Goal: Transaction & Acquisition: Purchase product/service

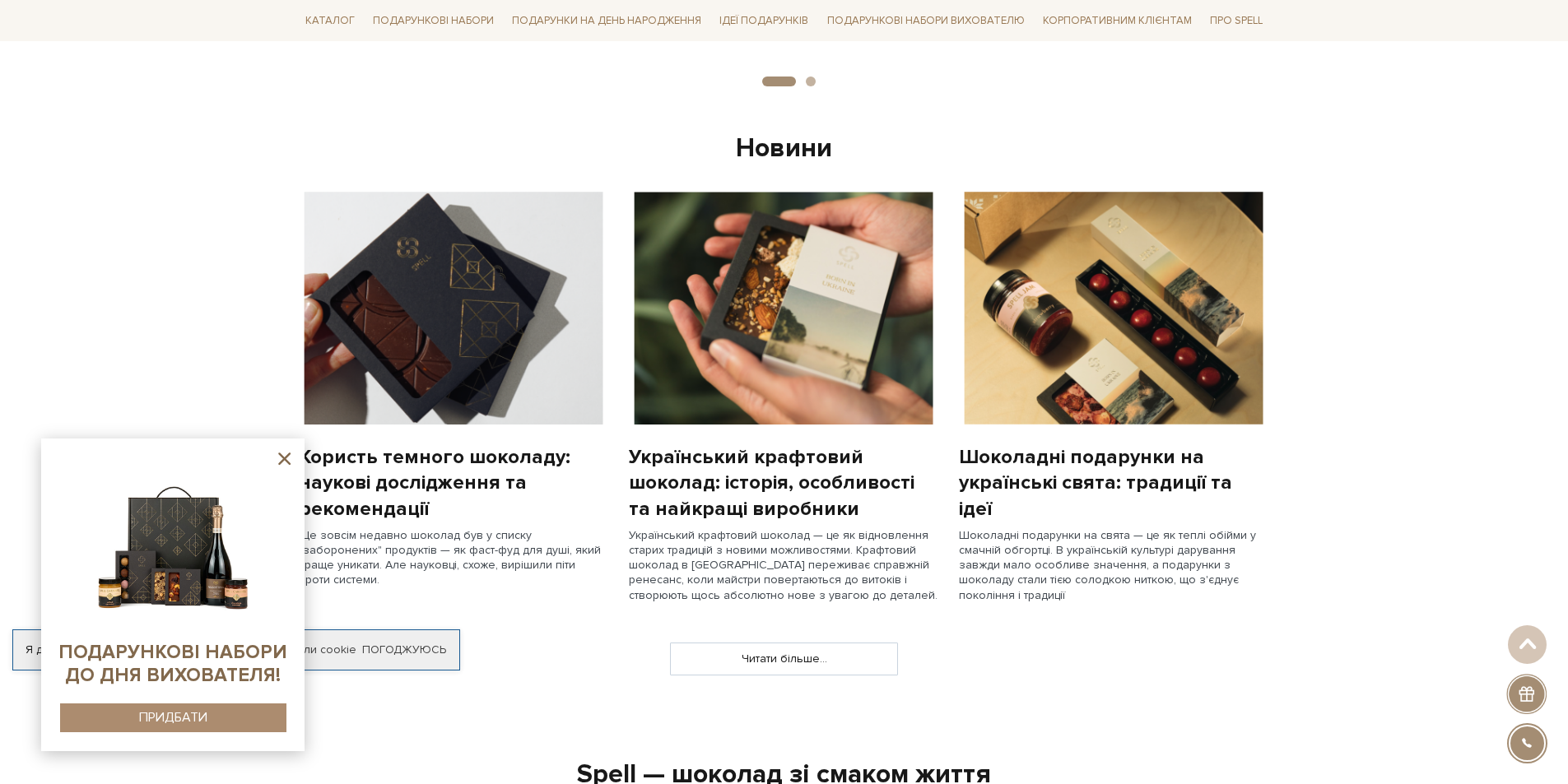
scroll to position [1399, 0]
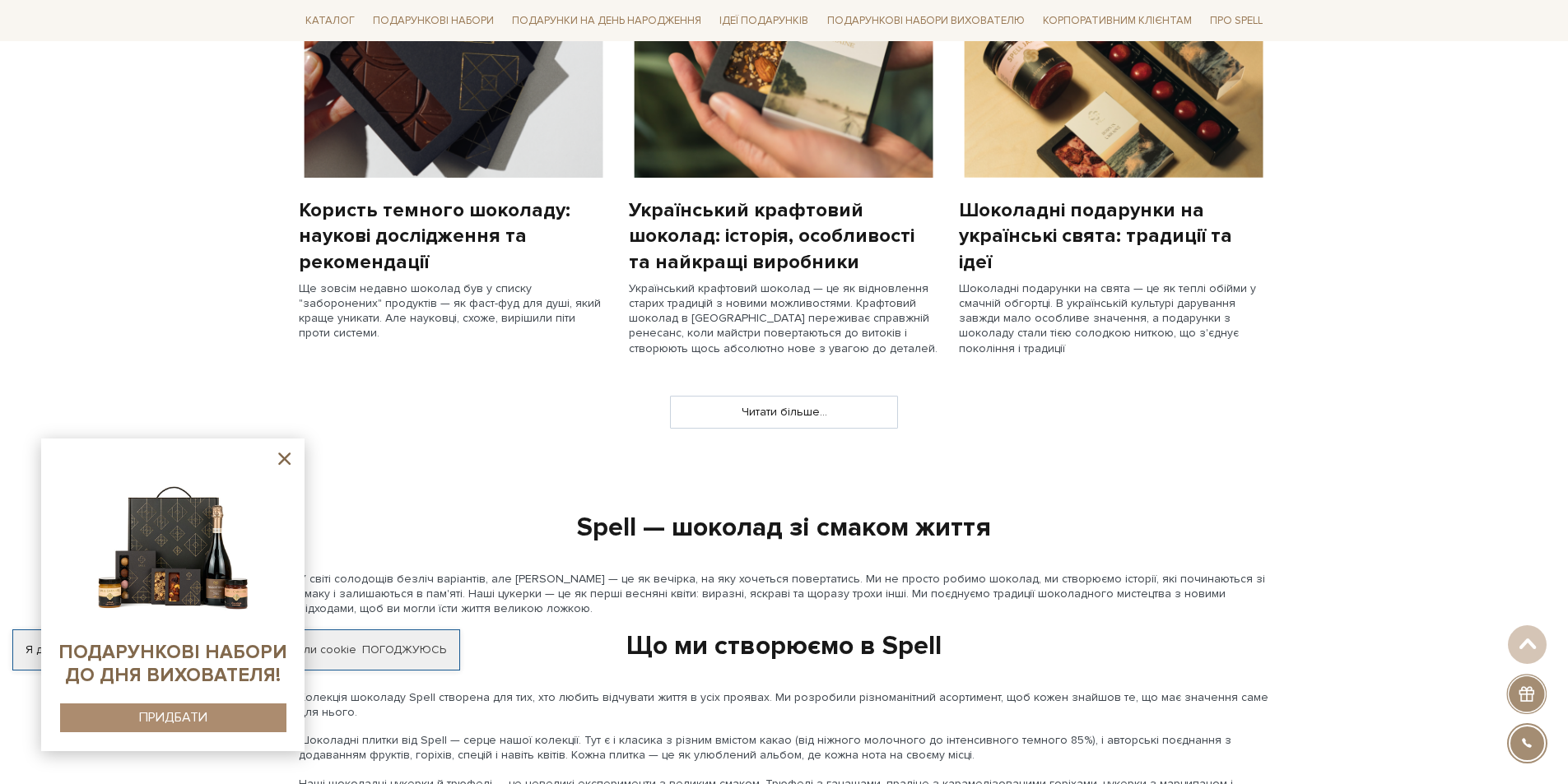
click at [279, 457] on icon at bounding box center [285, 459] width 21 height 21
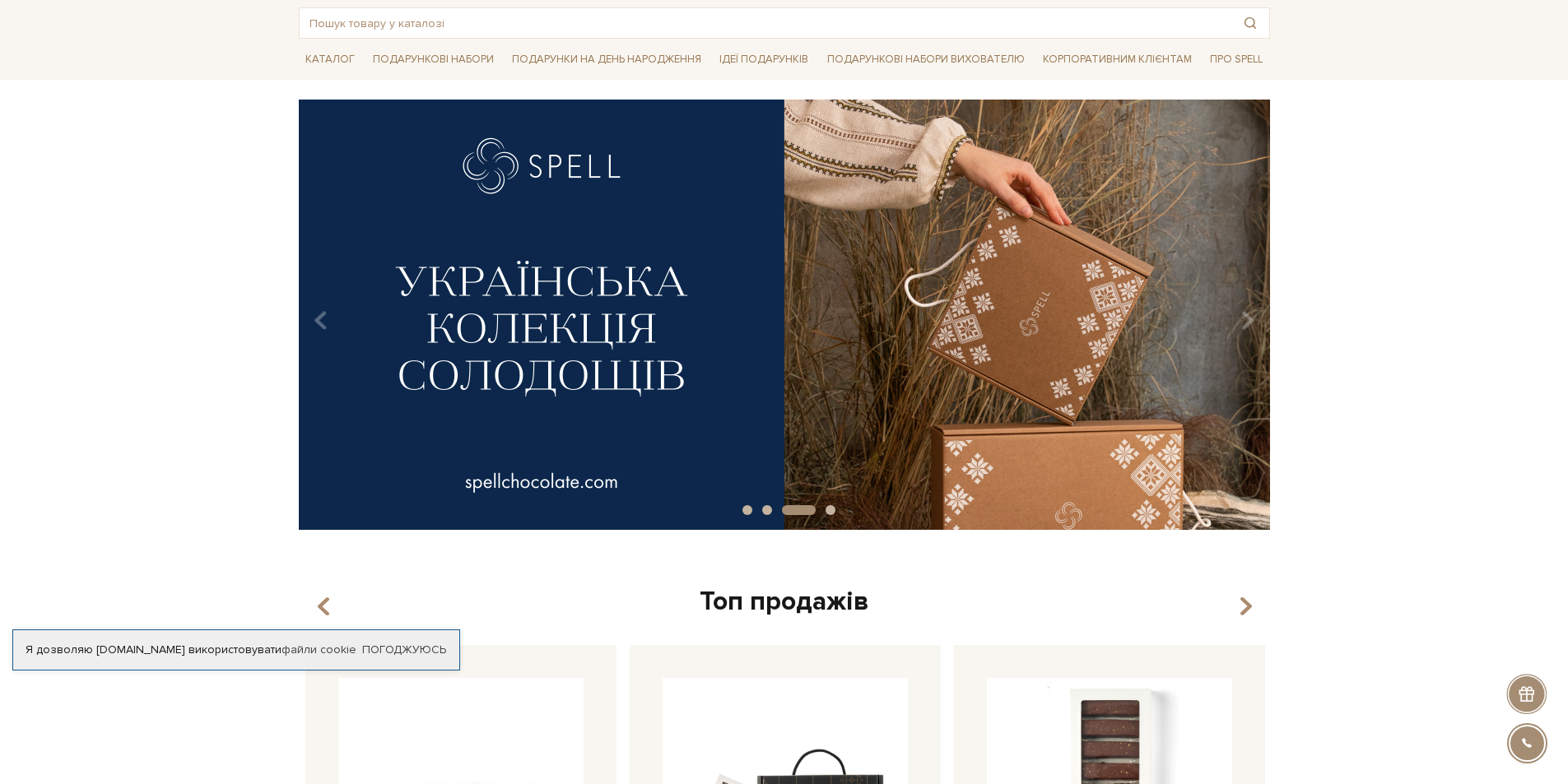
scroll to position [0, 0]
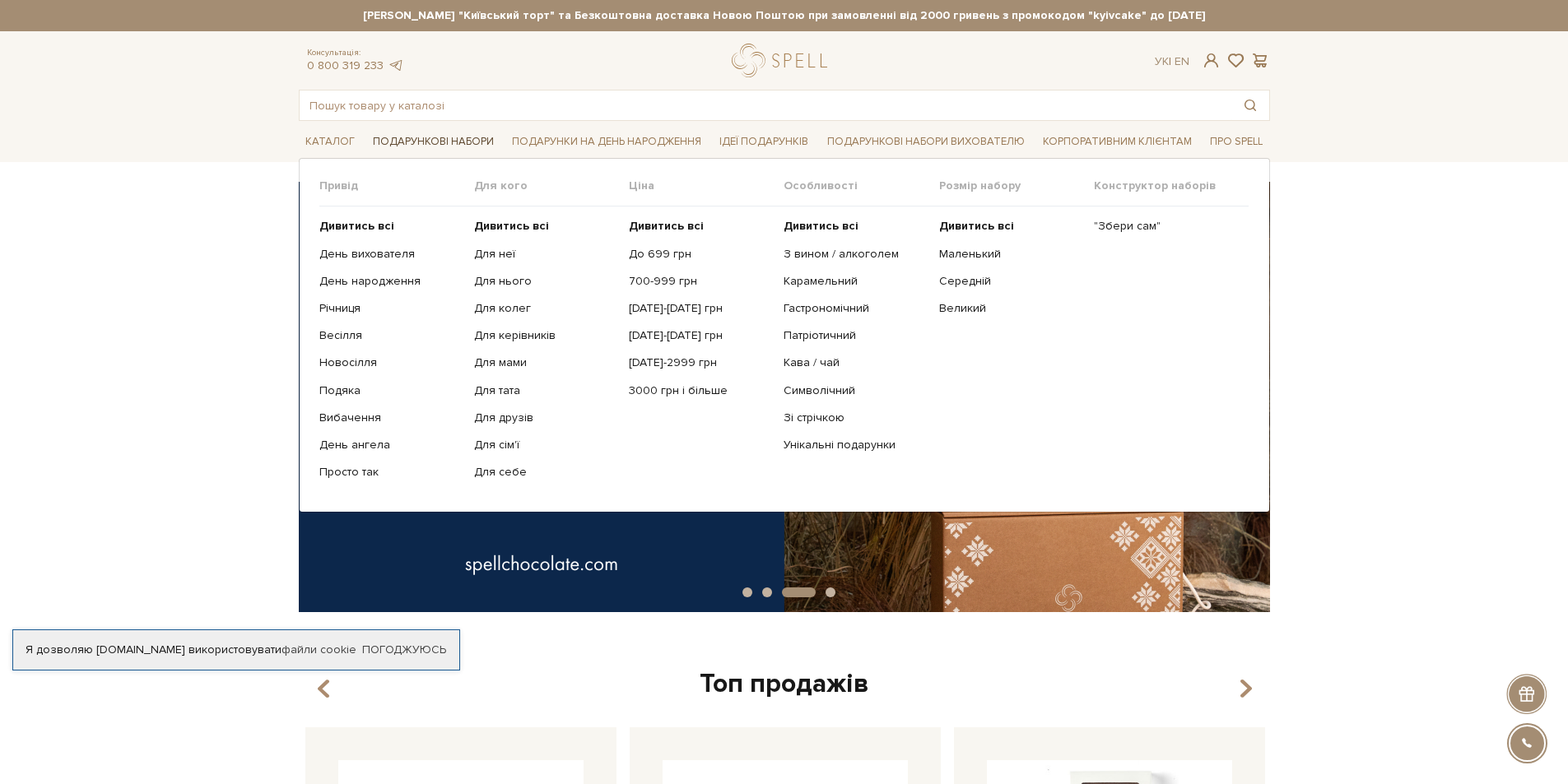
click at [444, 136] on link "Подарункові набори" at bounding box center [433, 142] width 134 height 26
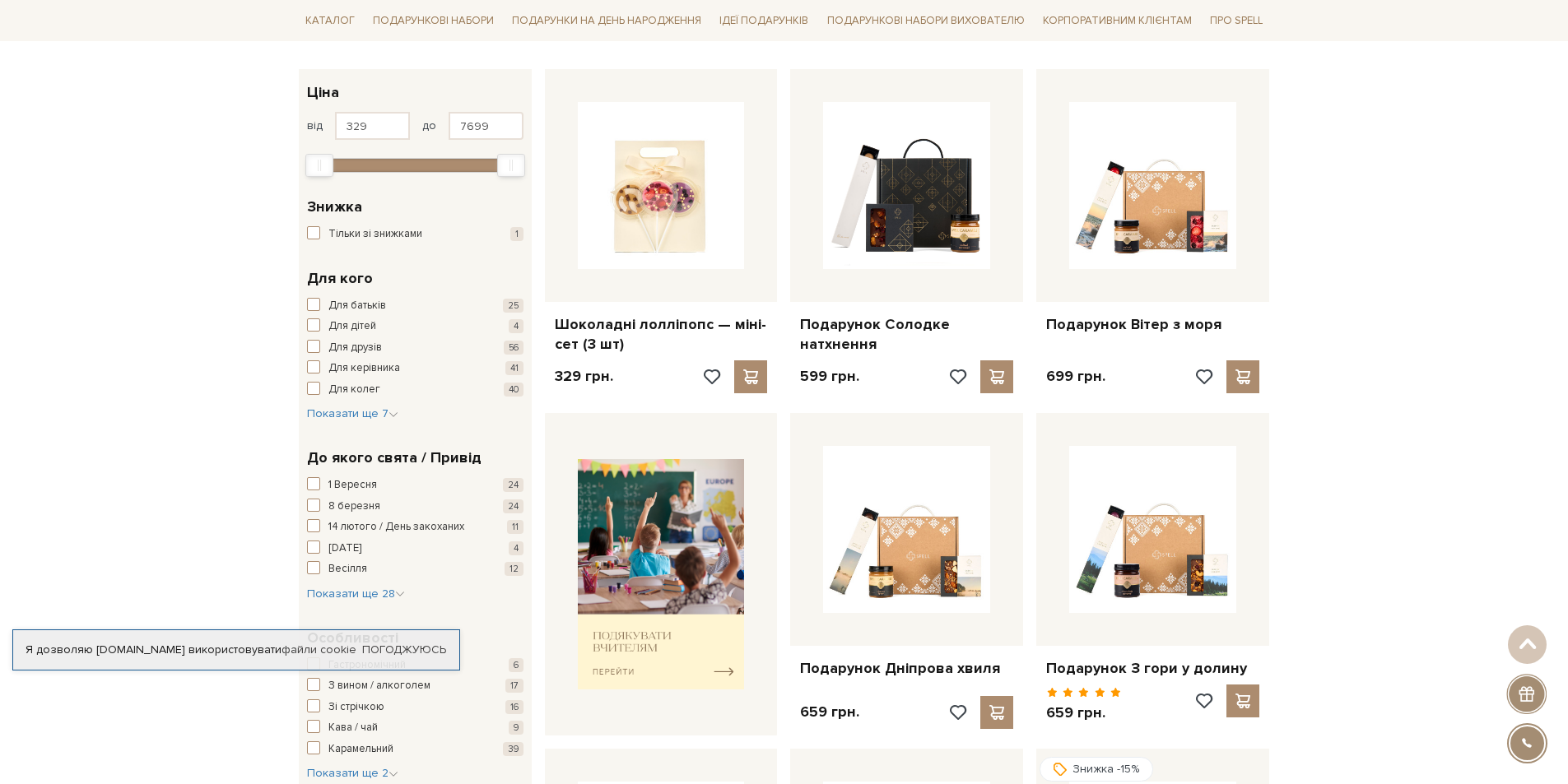
scroll to position [330, 0]
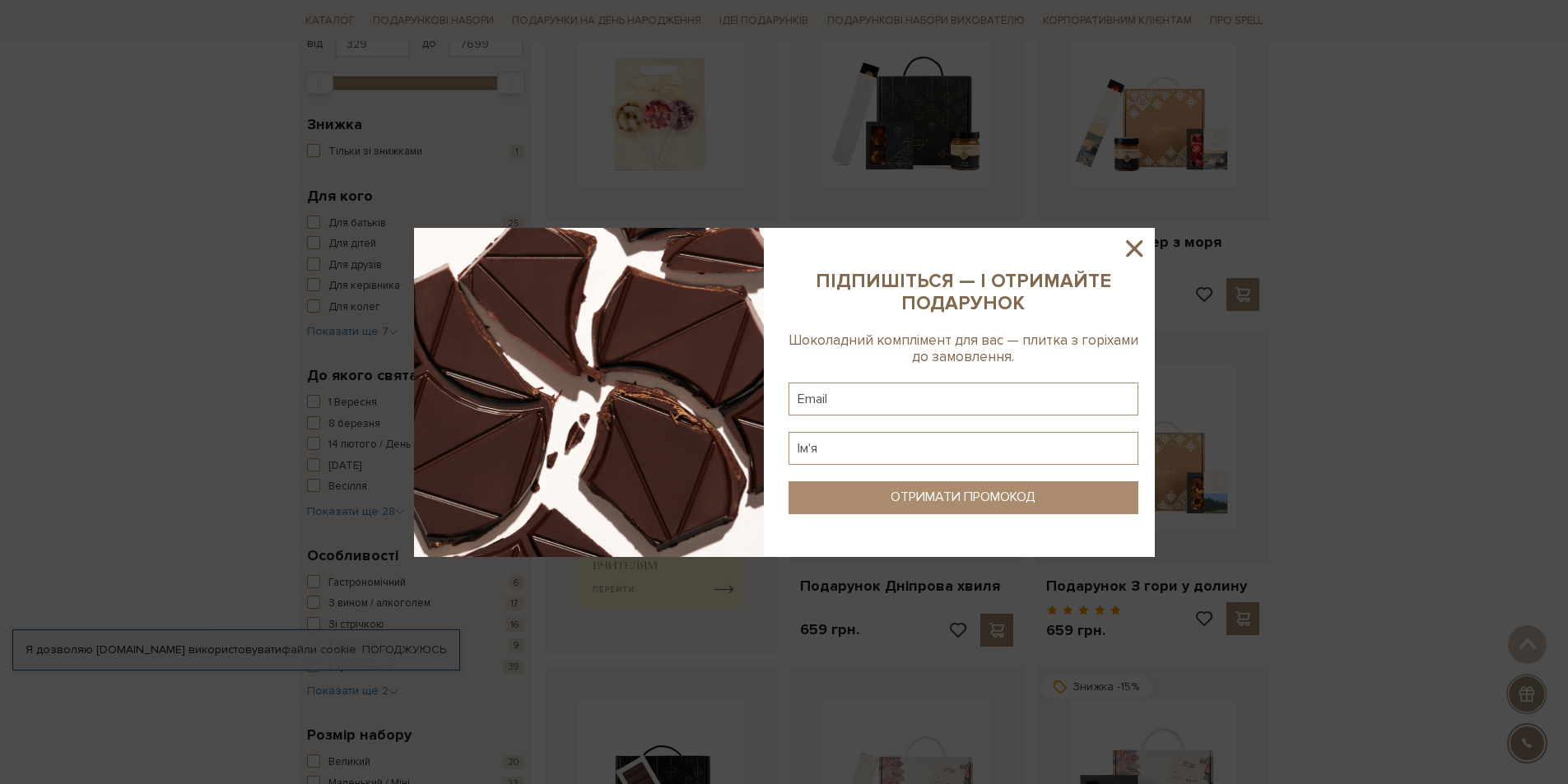
click at [1134, 246] on icon at bounding box center [1134, 248] width 16 height 16
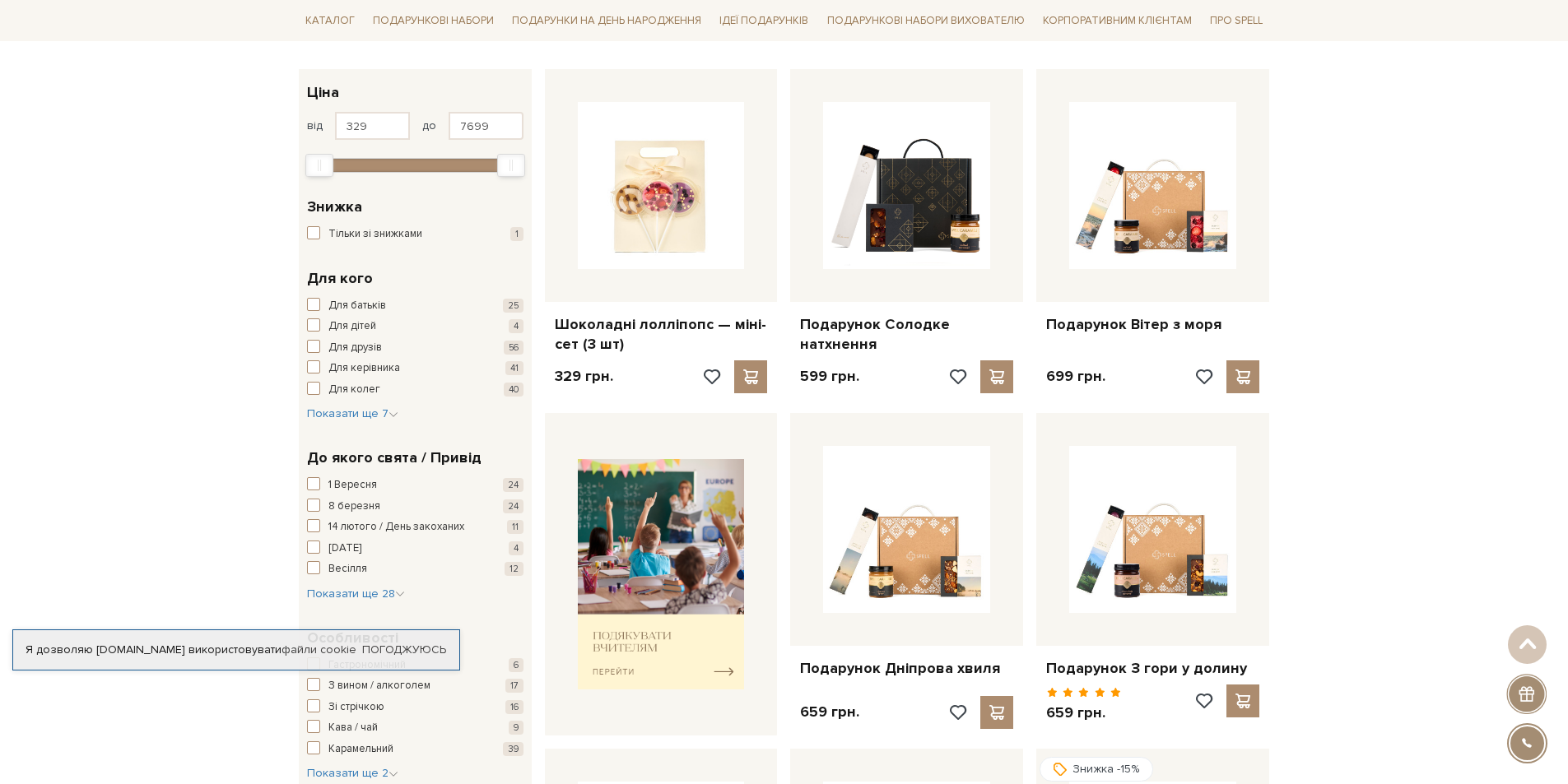
scroll to position [0, 0]
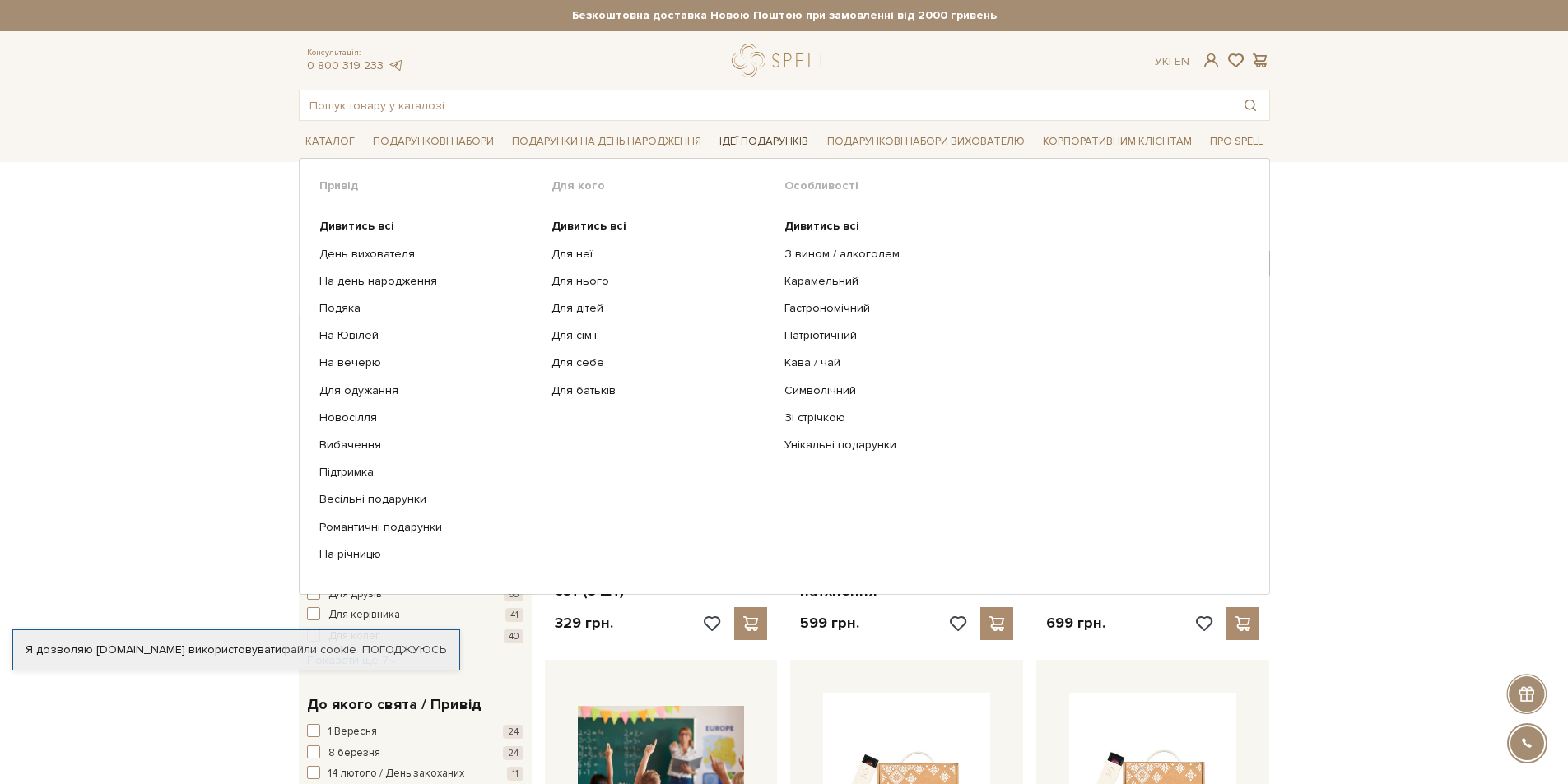
click at [769, 135] on link "Ідеї подарунків" at bounding box center [763, 142] width 102 height 26
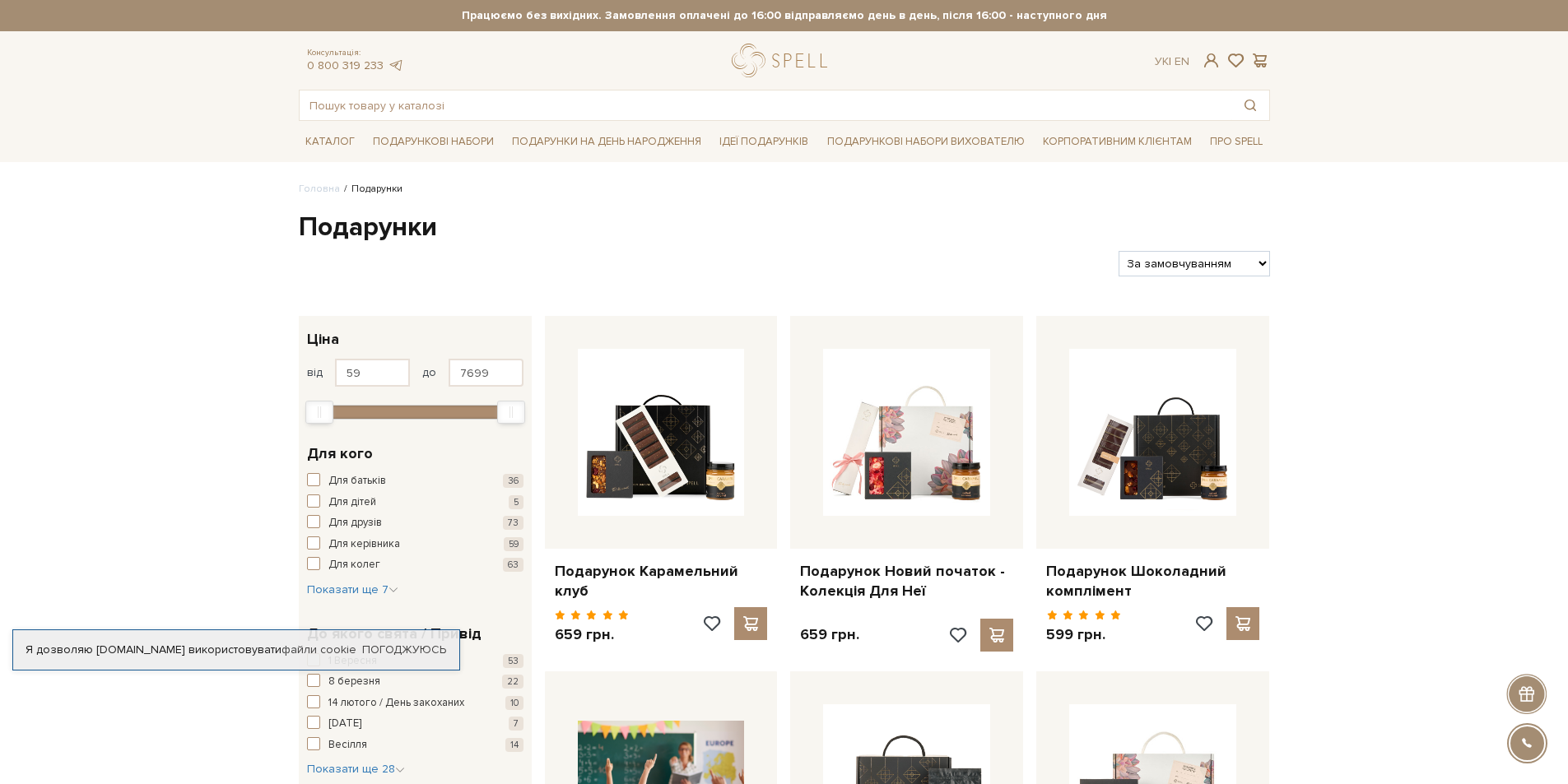
scroll to position [165, 0]
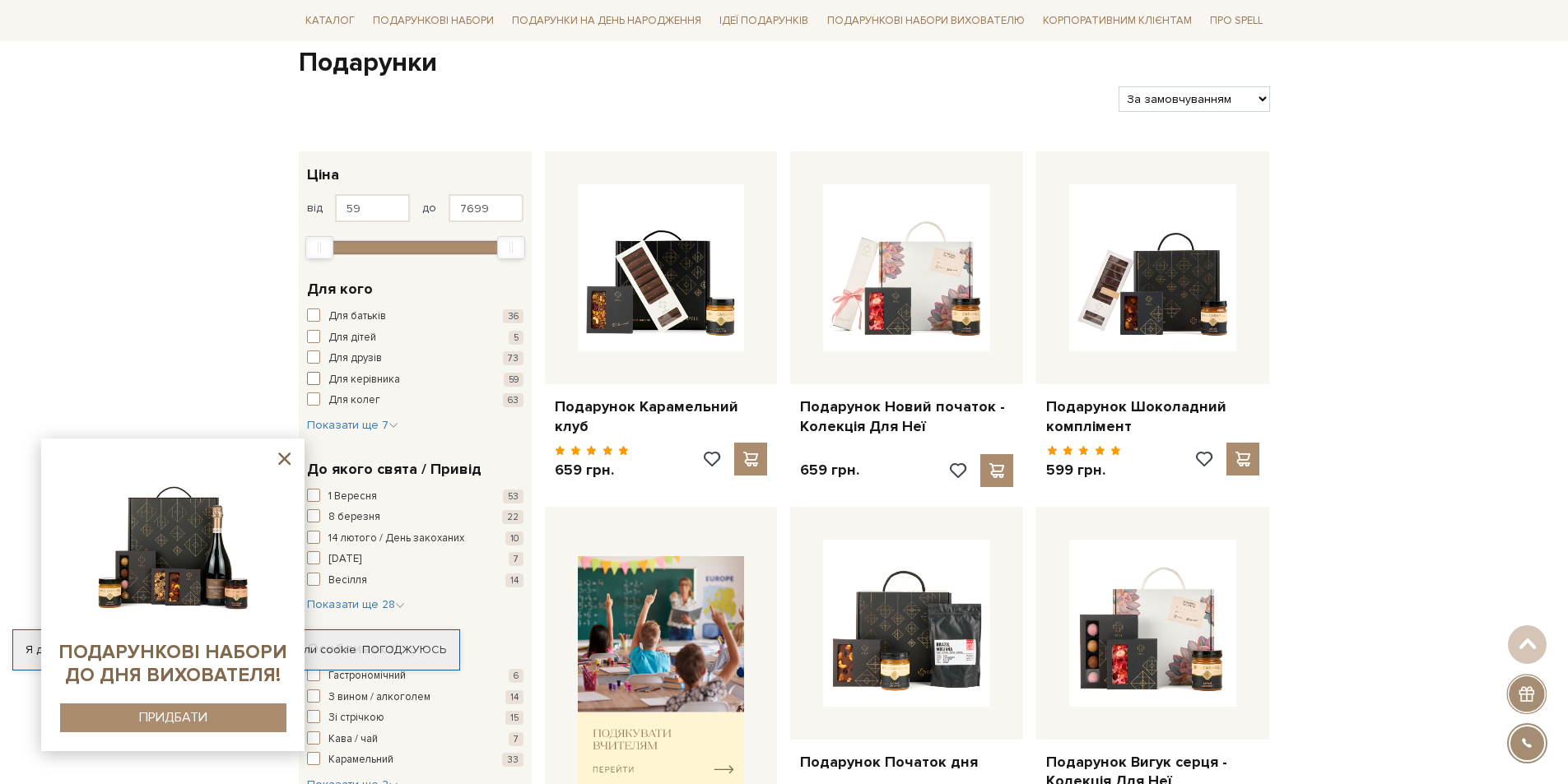
click at [315, 376] on span "button" at bounding box center [313, 379] width 13 height 13
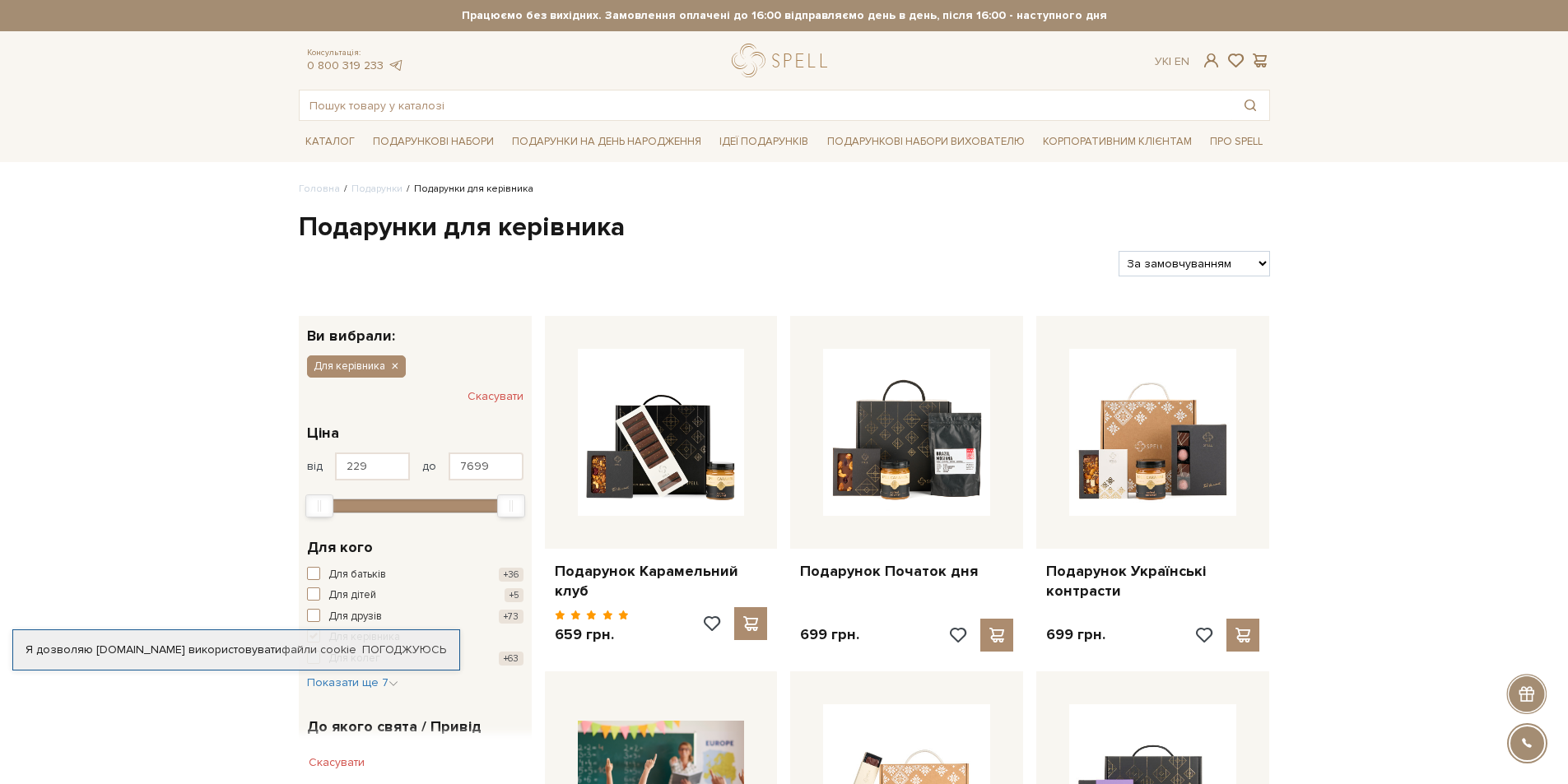
scroll to position [82, 0]
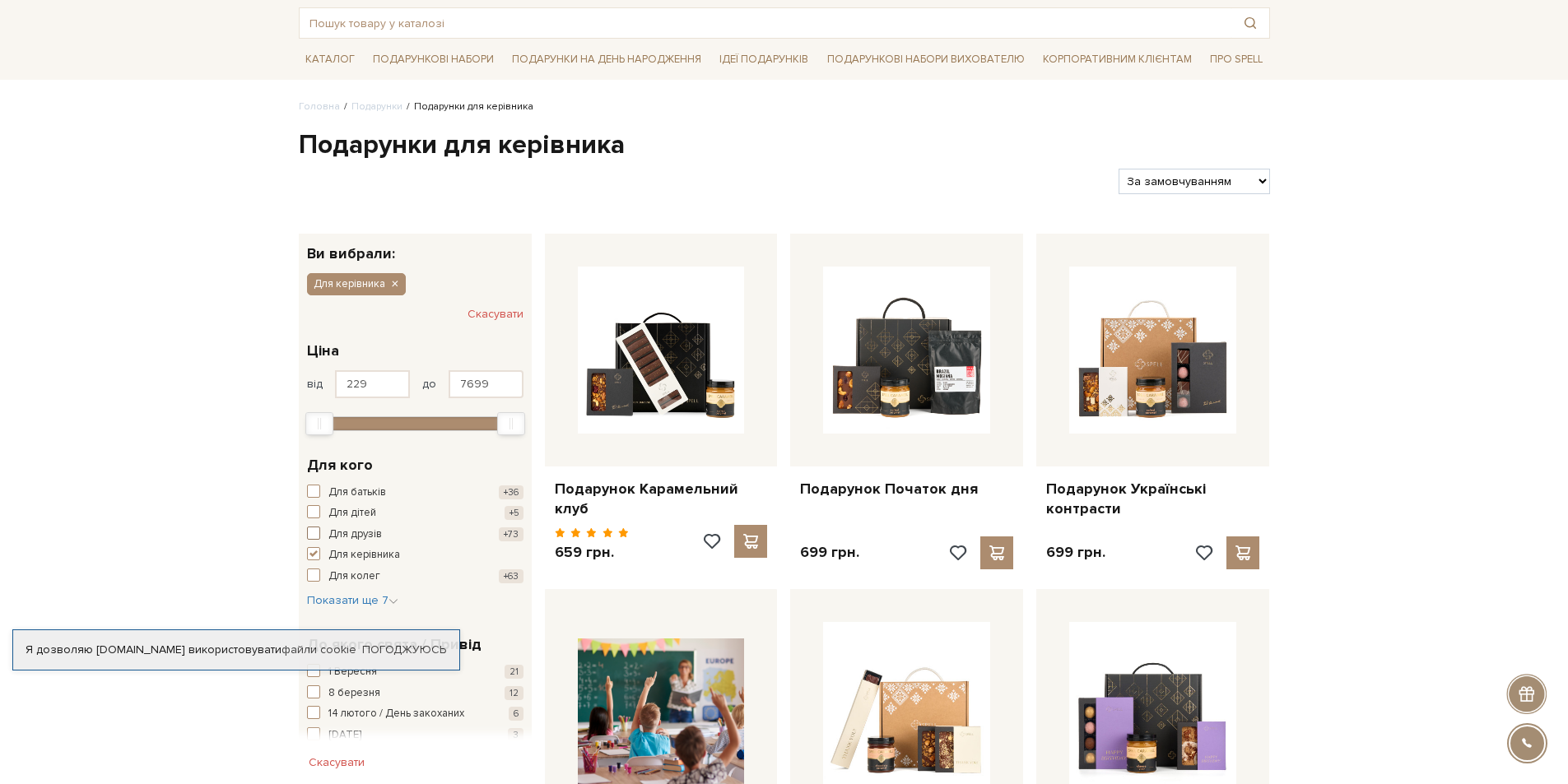
click at [313, 538] on span "button" at bounding box center [313, 533] width 13 height 13
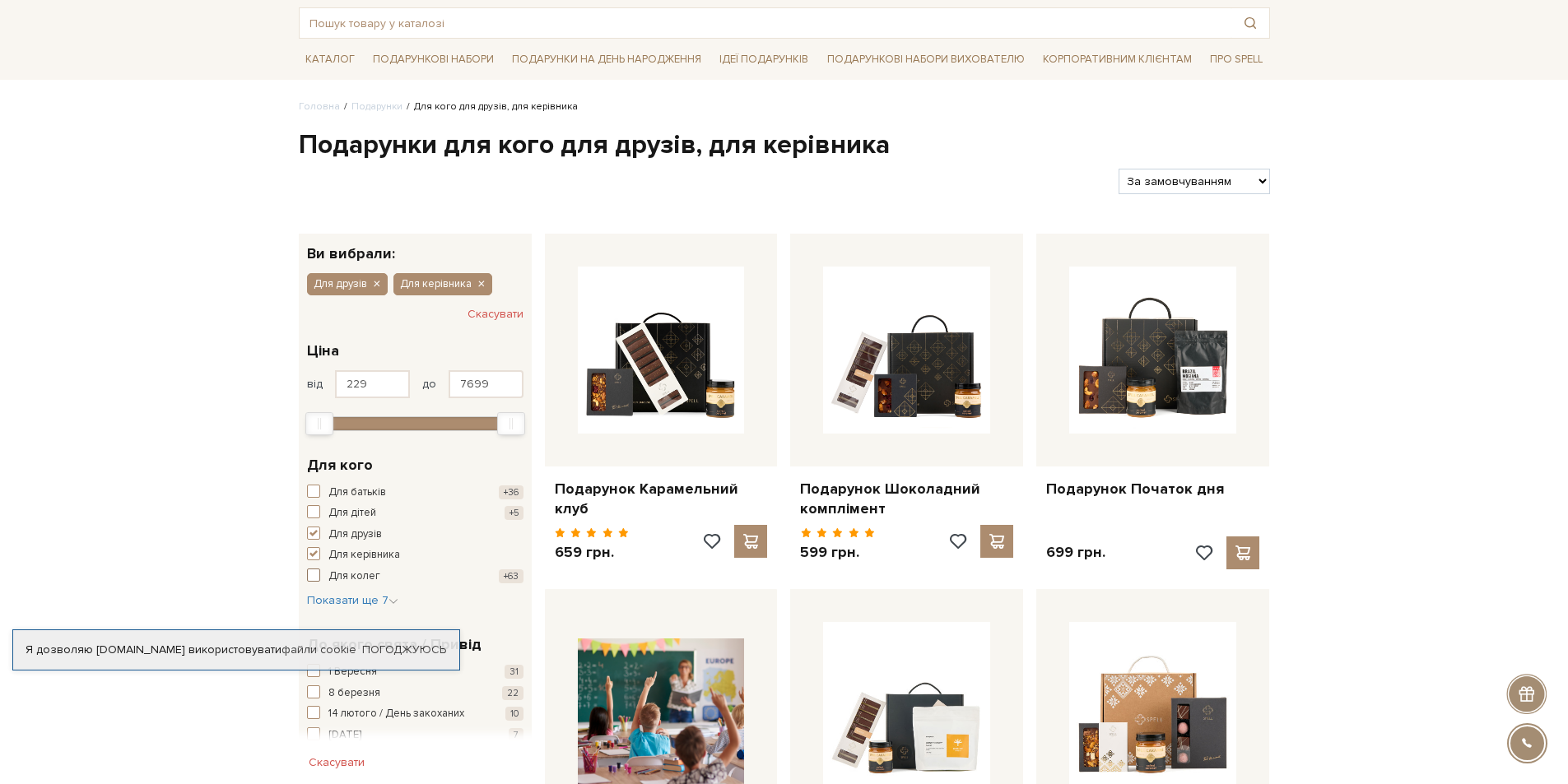
click at [316, 573] on span "button" at bounding box center [313, 575] width 13 height 13
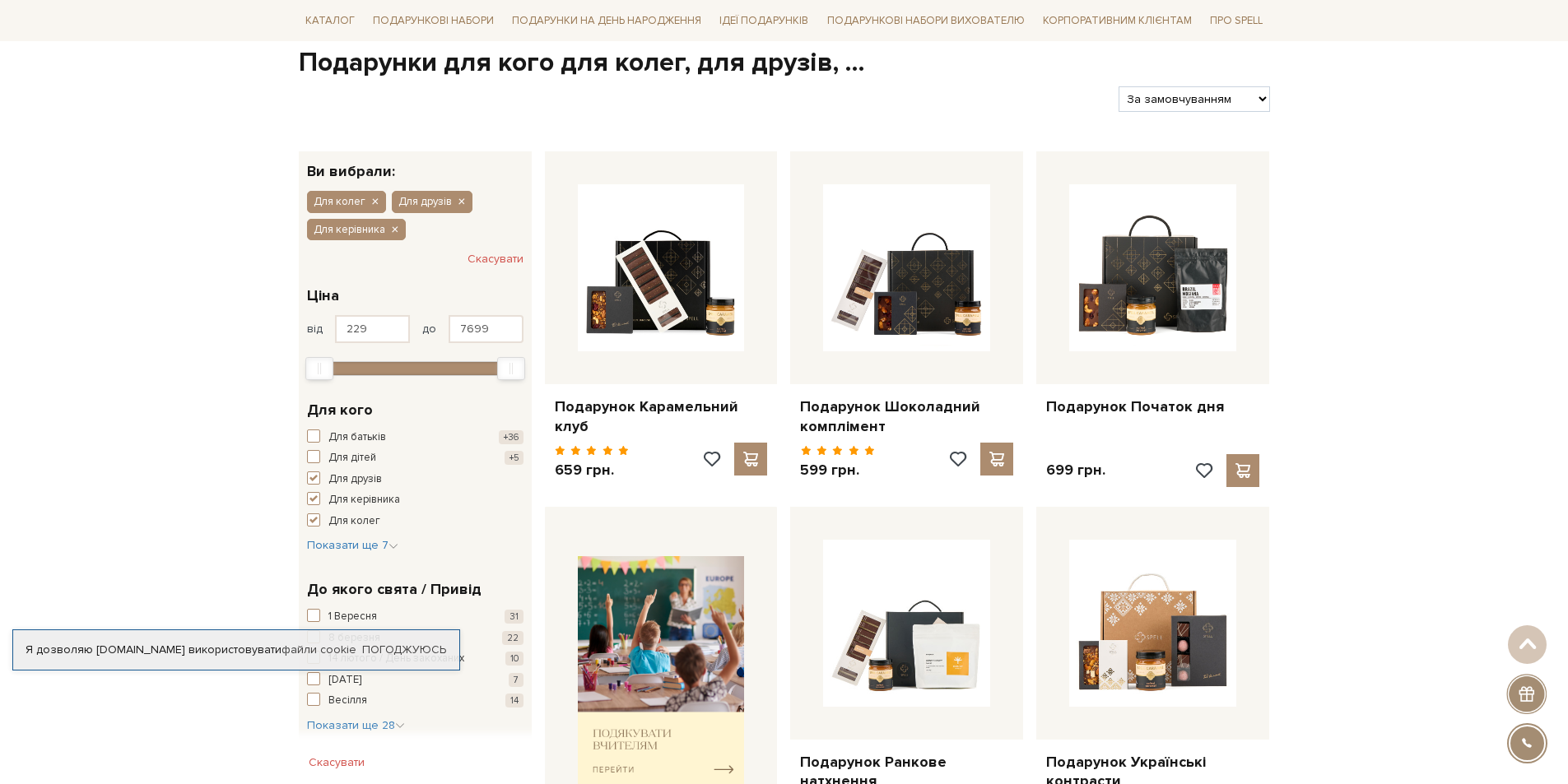
scroll to position [247, 0]
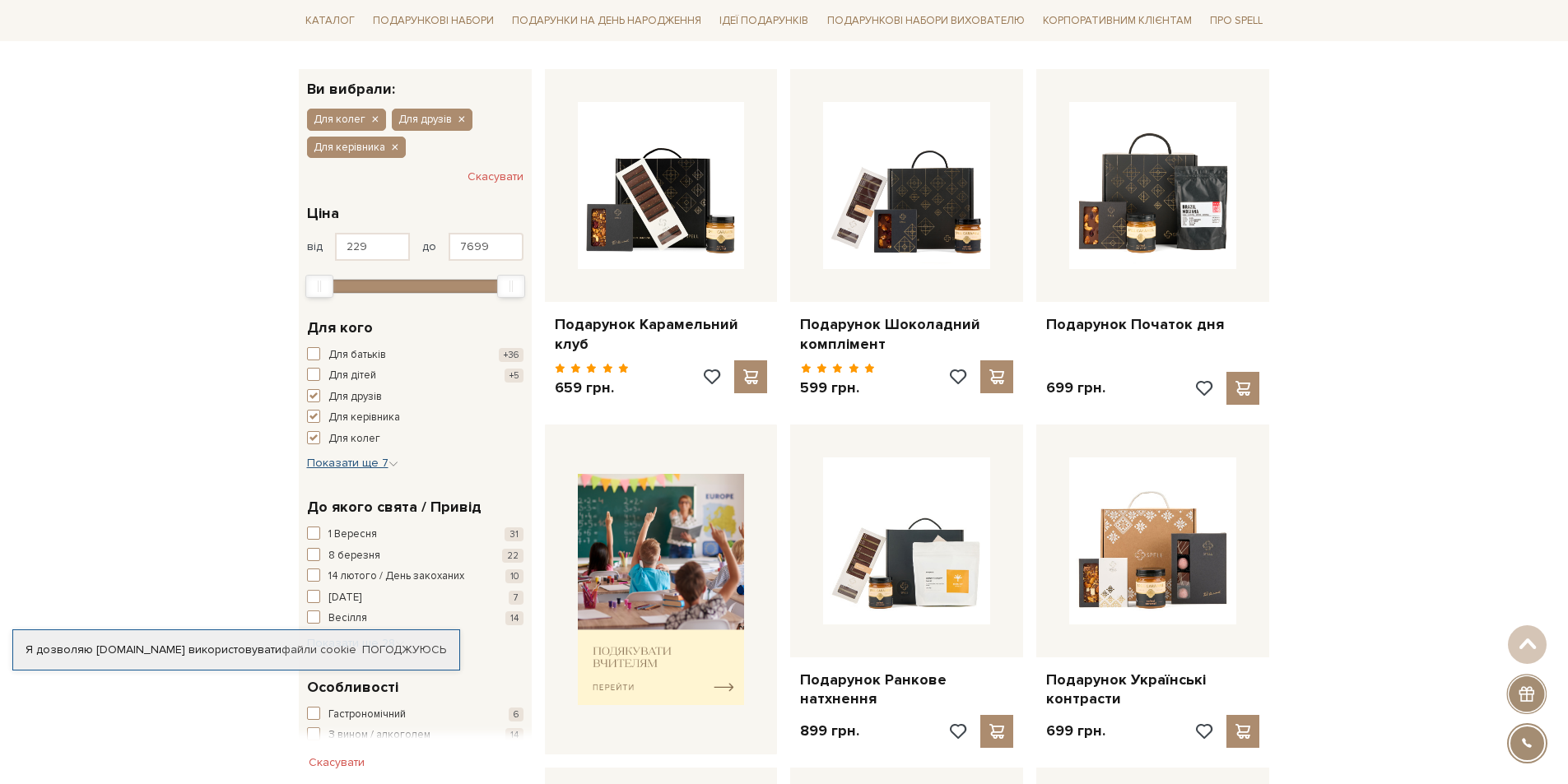
click at [392, 461] on icon "button" at bounding box center [393, 464] width 10 height 10
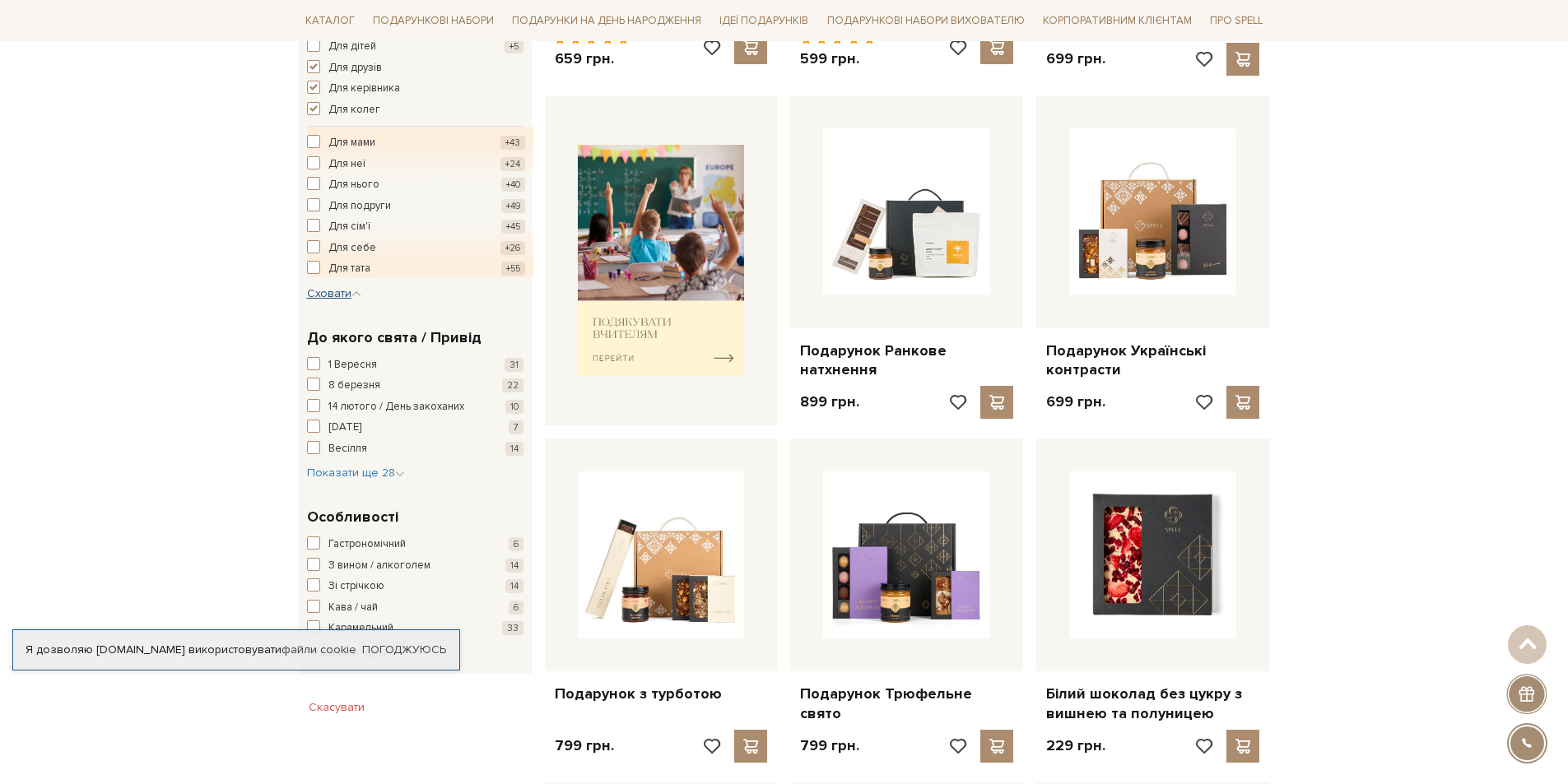
scroll to position [658, 0]
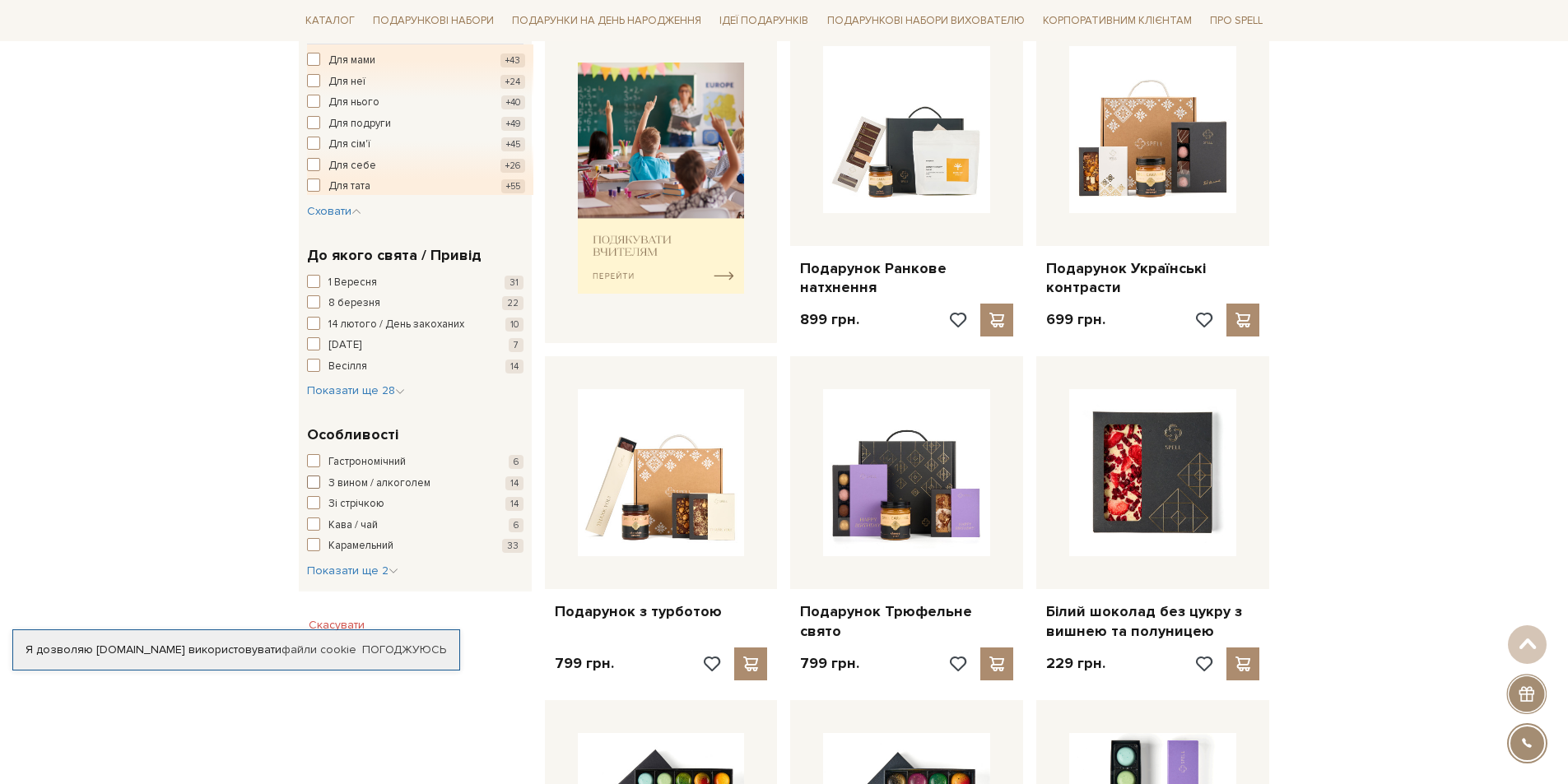
click at [316, 483] on span "button" at bounding box center [313, 482] width 13 height 13
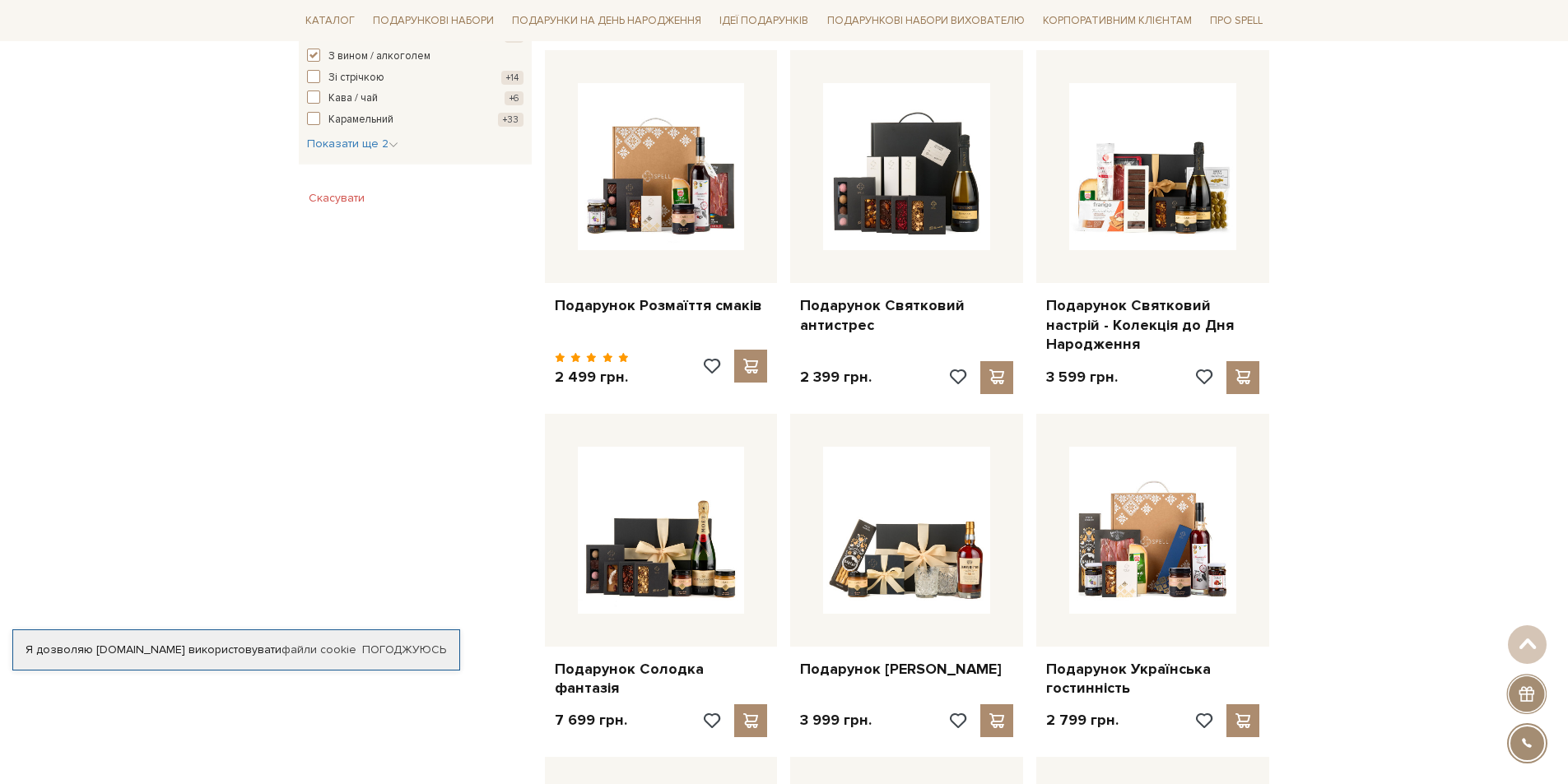
scroll to position [1070, 0]
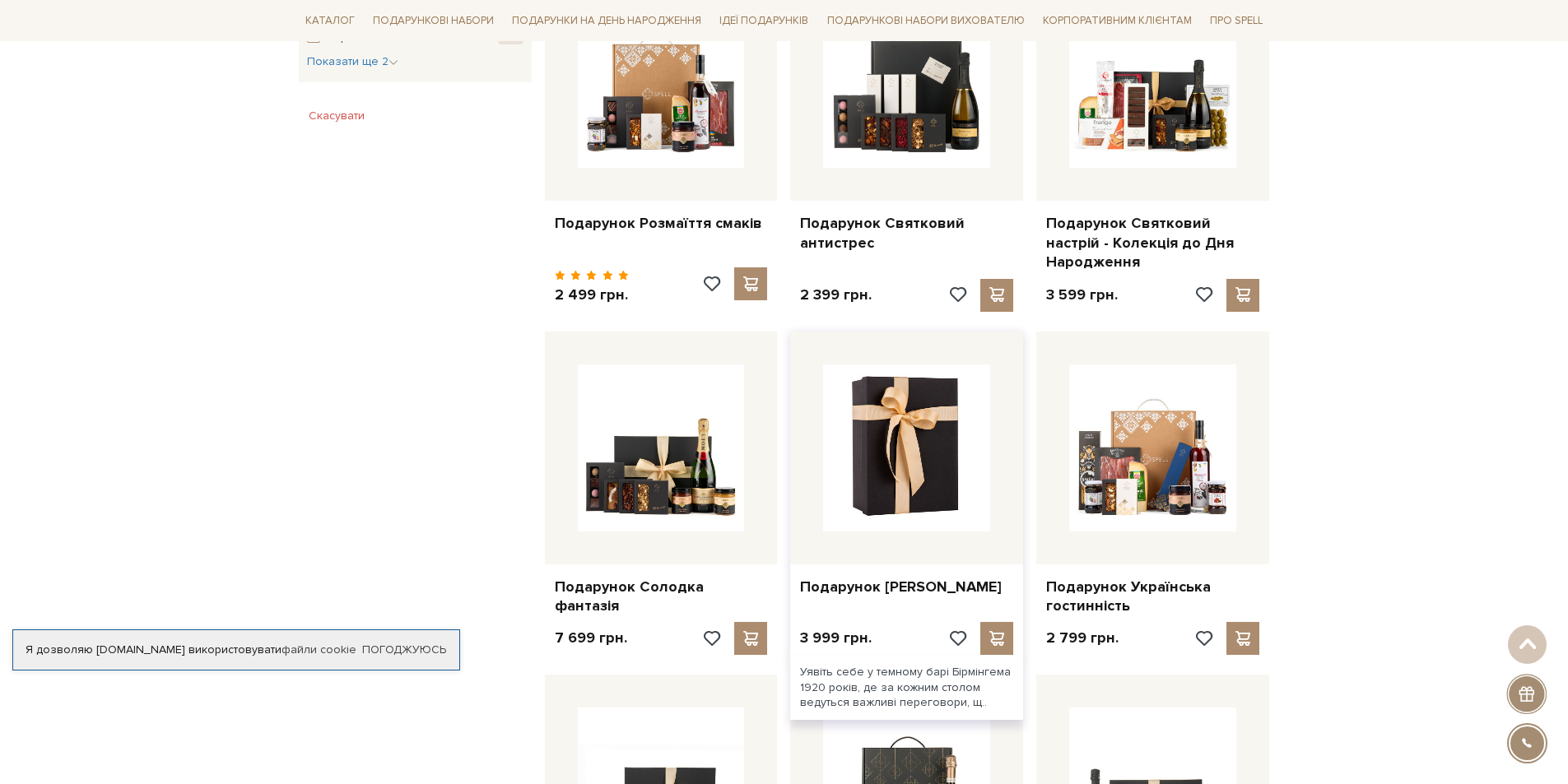
click at [887, 491] on img at bounding box center [906, 448] width 167 height 167
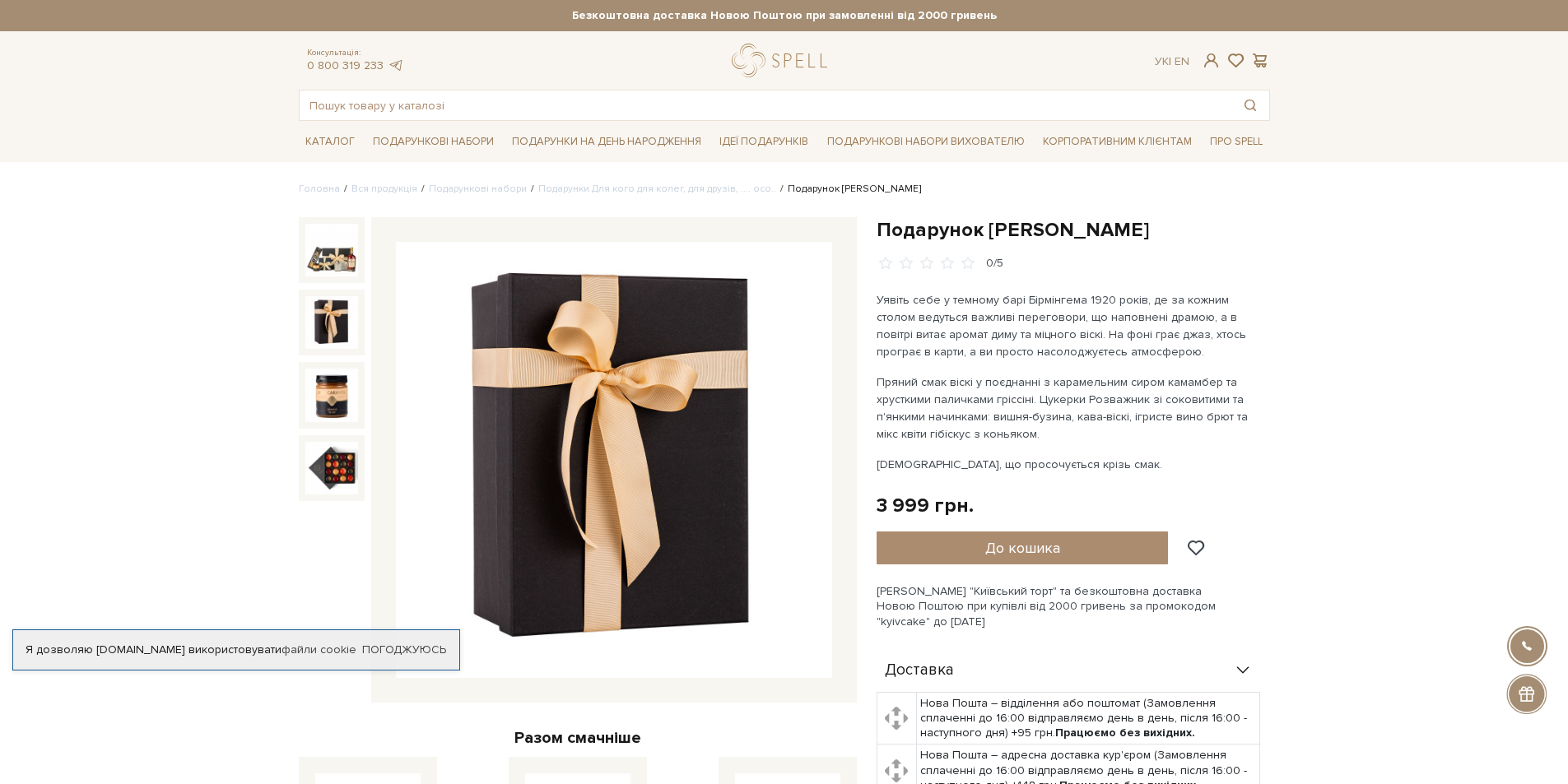
click at [323, 321] on img at bounding box center [332, 322] width 52 height 52
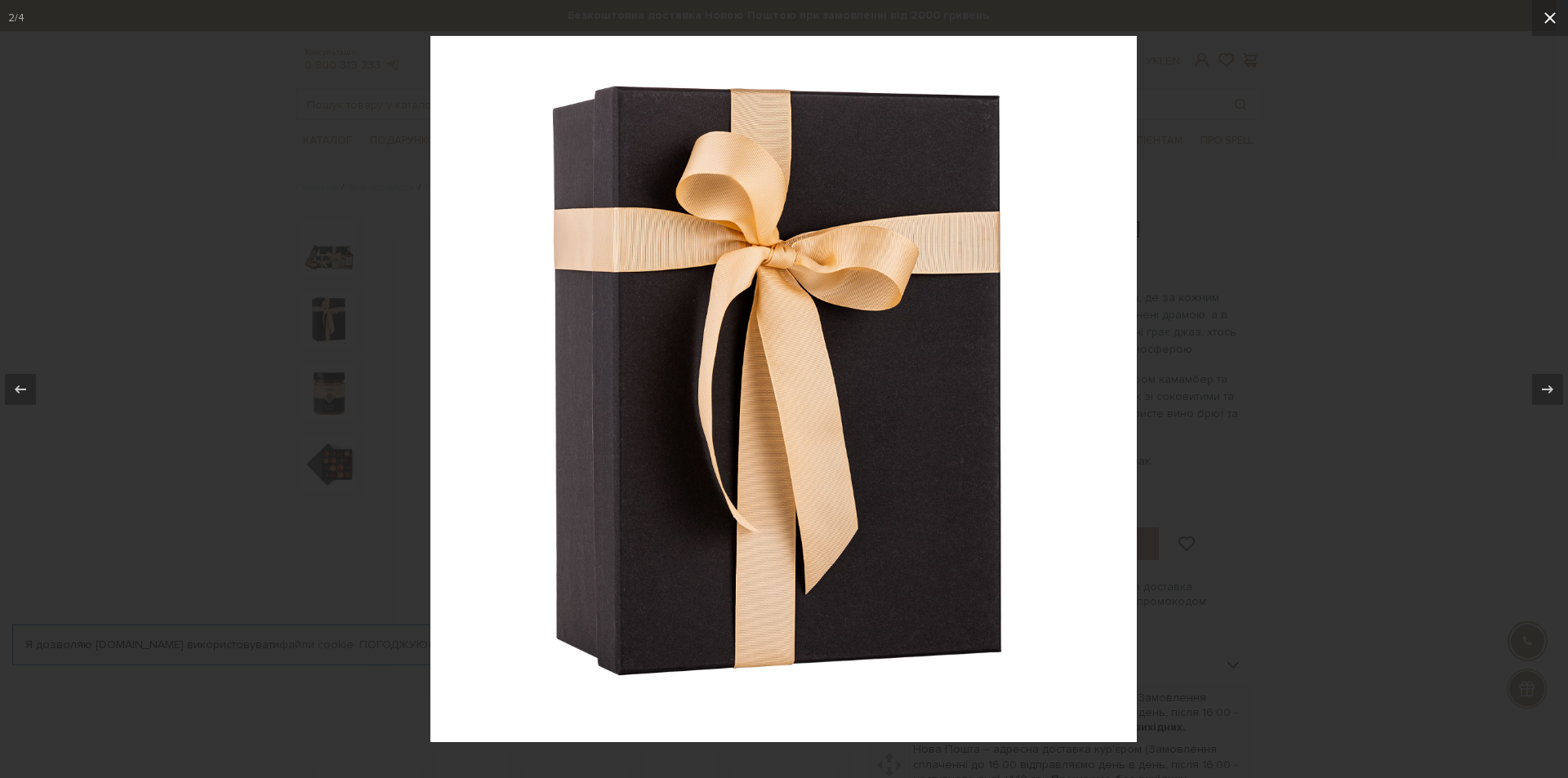
click at [1547, 19] on icon at bounding box center [1550, 18] width 20 height 20
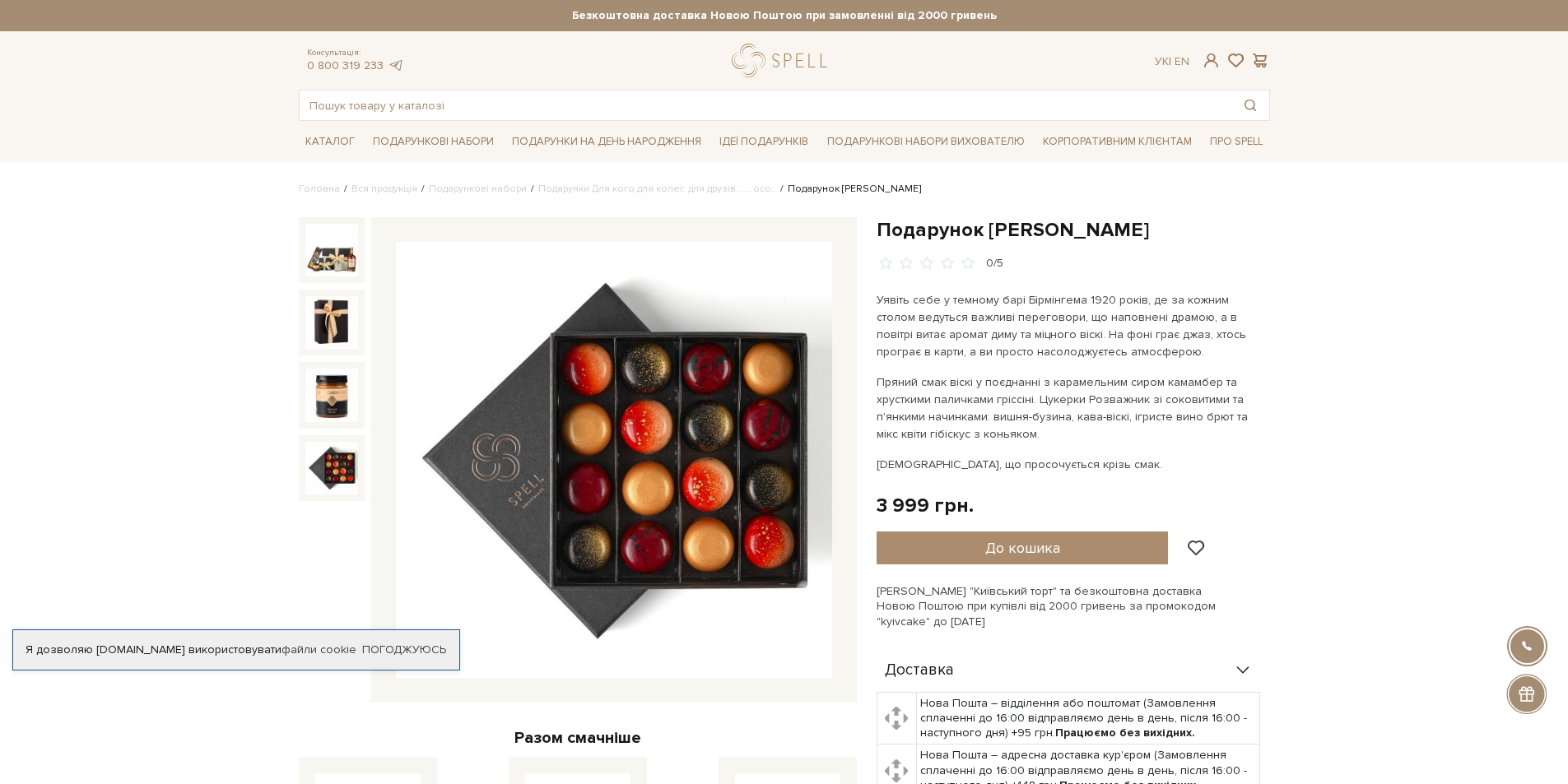
click at [342, 469] on img at bounding box center [332, 468] width 52 height 52
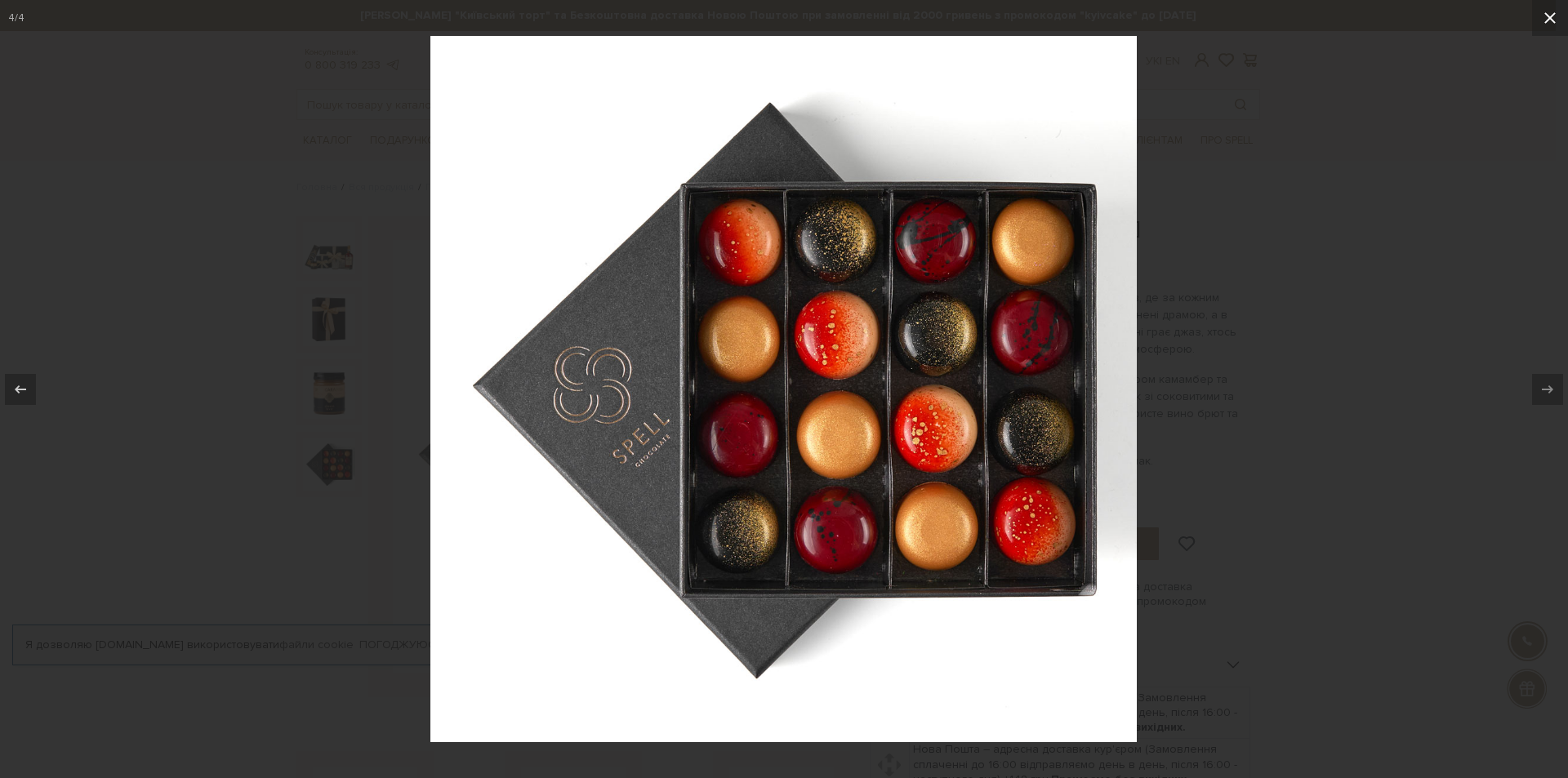
click at [1555, 18] on button at bounding box center [1550, 18] width 36 height 36
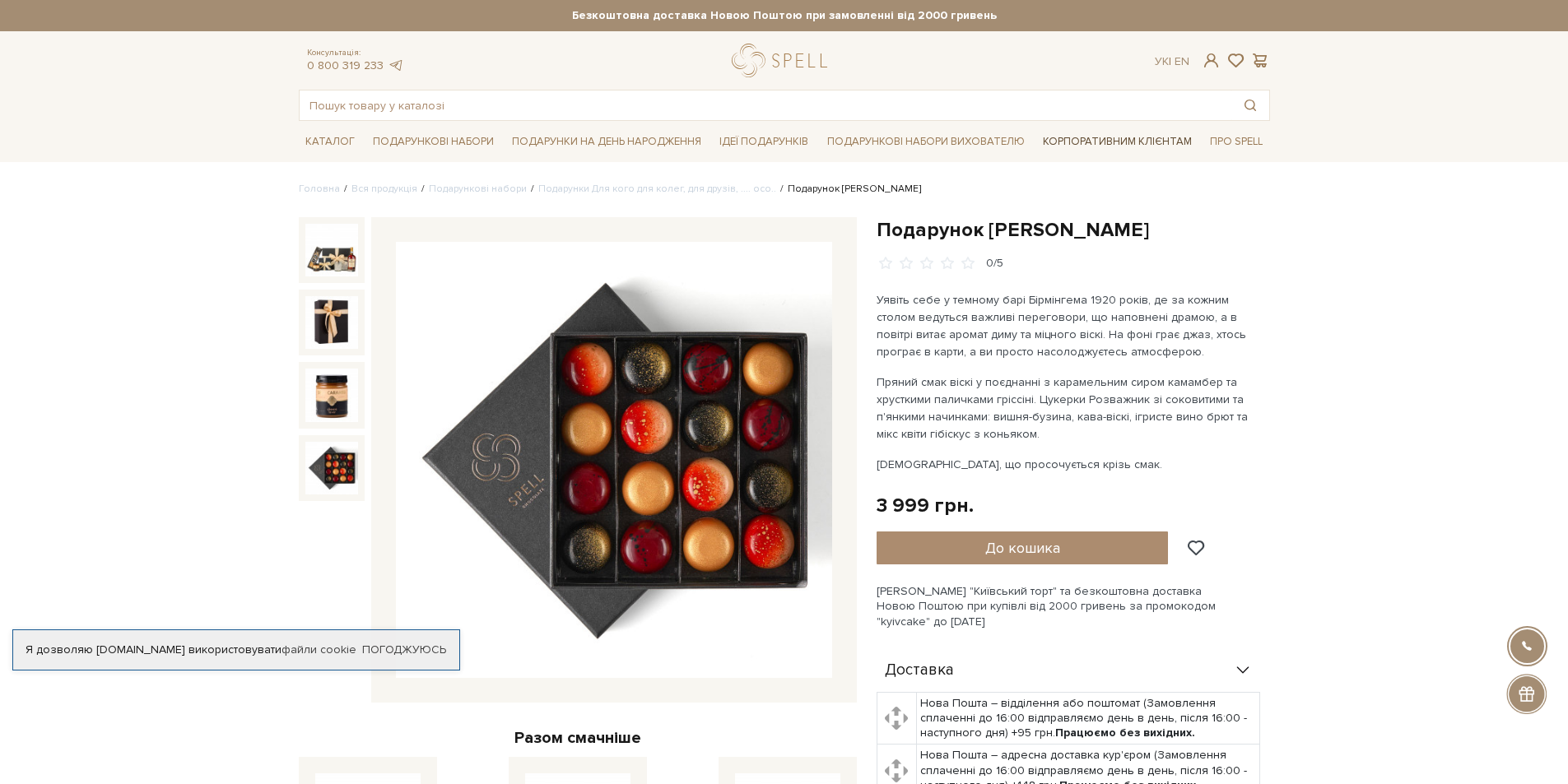
click at [1116, 137] on link "Корпоративним клієнтам" at bounding box center [1117, 141] width 162 height 28
